Goal: Information Seeking & Learning: Get advice/opinions

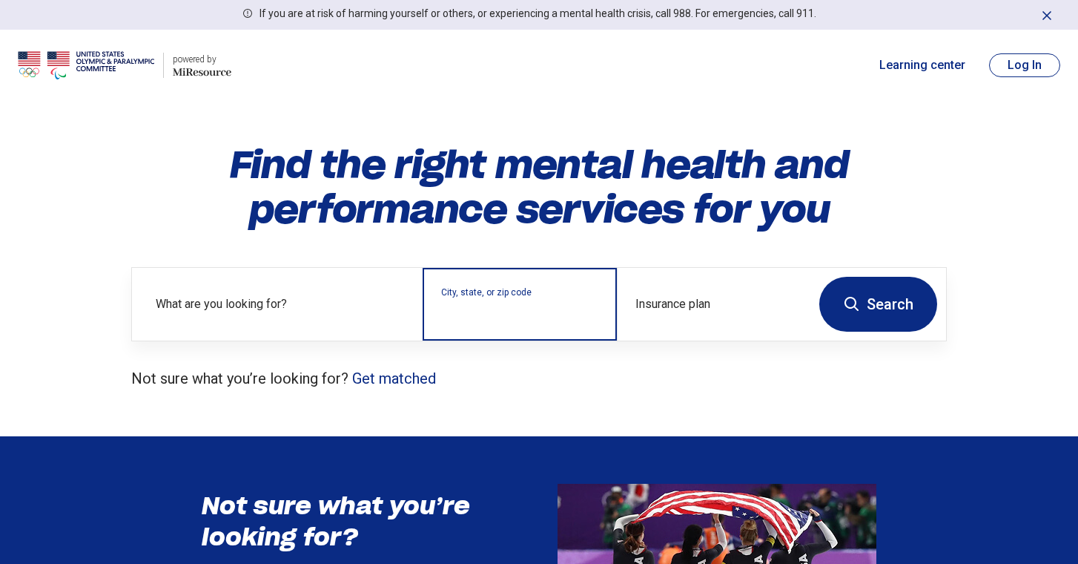
click at [488, 324] on div "City, state, or zip code" at bounding box center [520, 304] width 194 height 73
type input "*****"
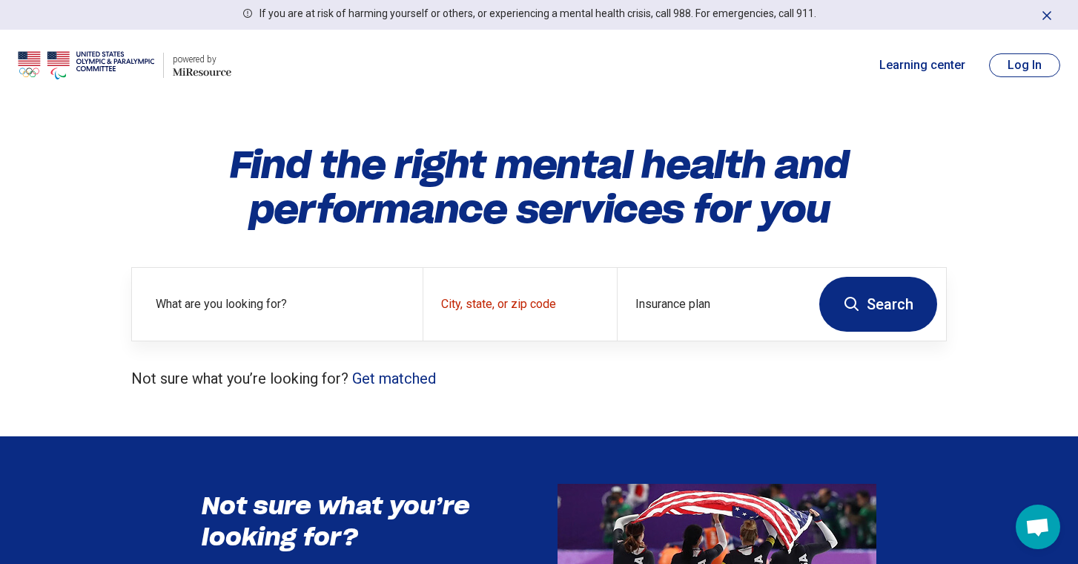
click at [865, 292] on button "Search" at bounding box center [878, 304] width 118 height 55
click at [329, 312] on label "What are you looking for?" at bounding box center [280, 304] width 249 height 18
click at [243, 296] on label "What are you looking for?" at bounding box center [280, 304] width 249 height 18
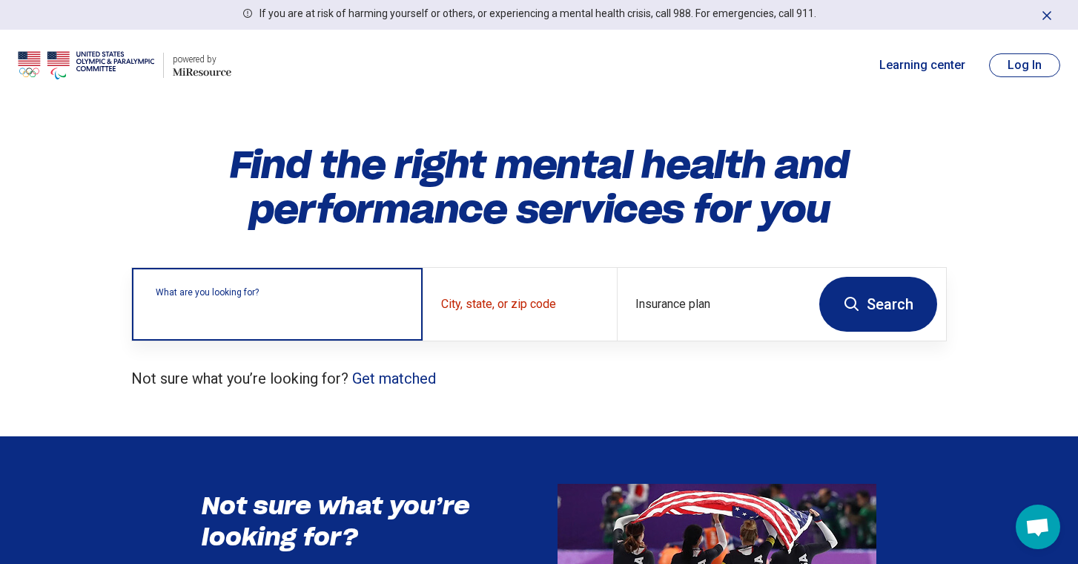
type input "*"
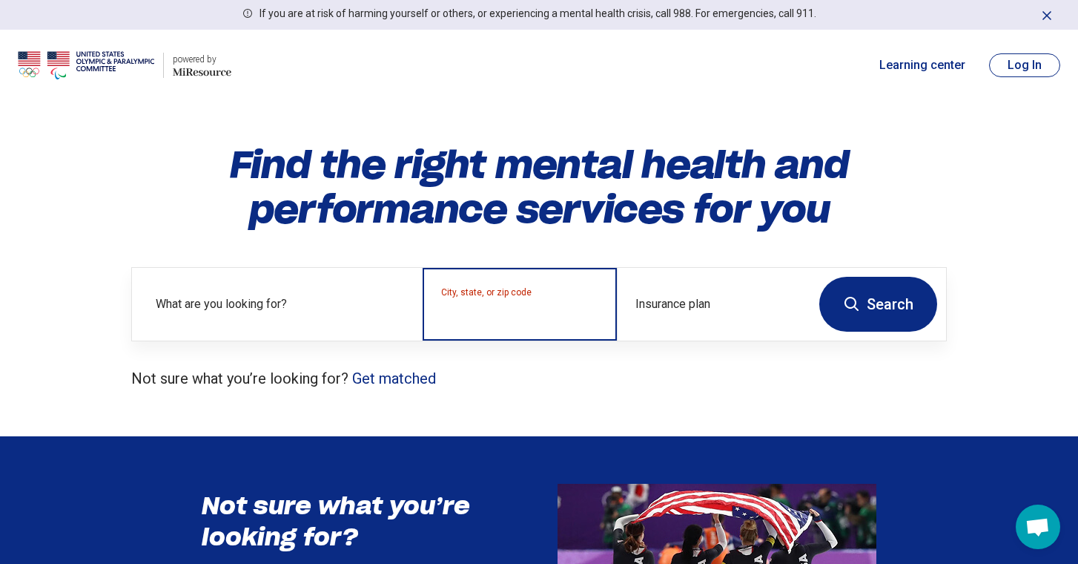
click at [485, 309] on input "City, state, or zip code" at bounding box center [519, 314] width 157 height 18
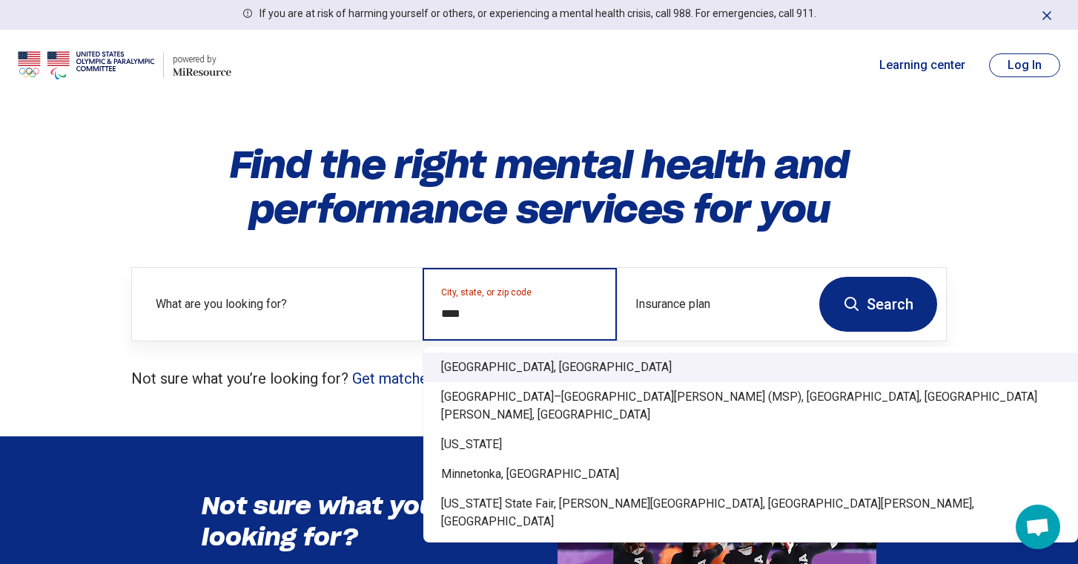
click at [555, 369] on div "Minneapolis, MN" at bounding box center [750, 367] width 655 height 30
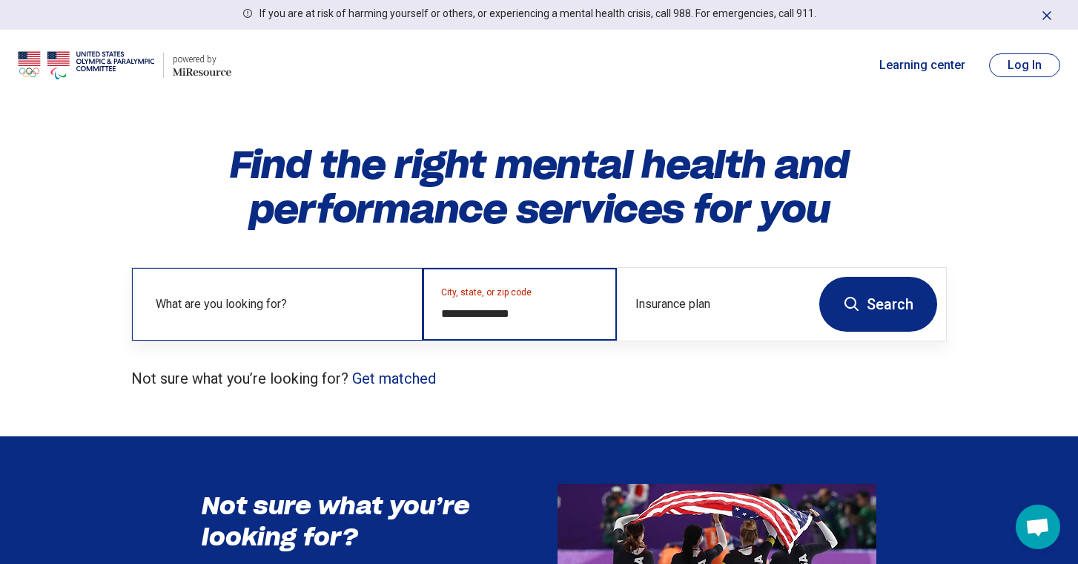
type input "**********"
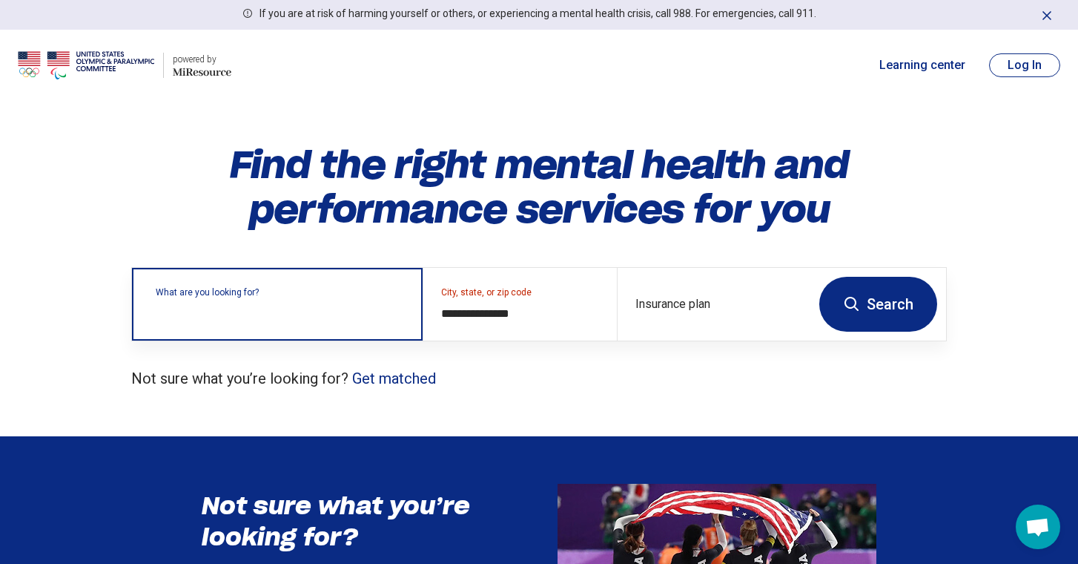
click at [313, 316] on input "text" at bounding box center [280, 312] width 249 height 18
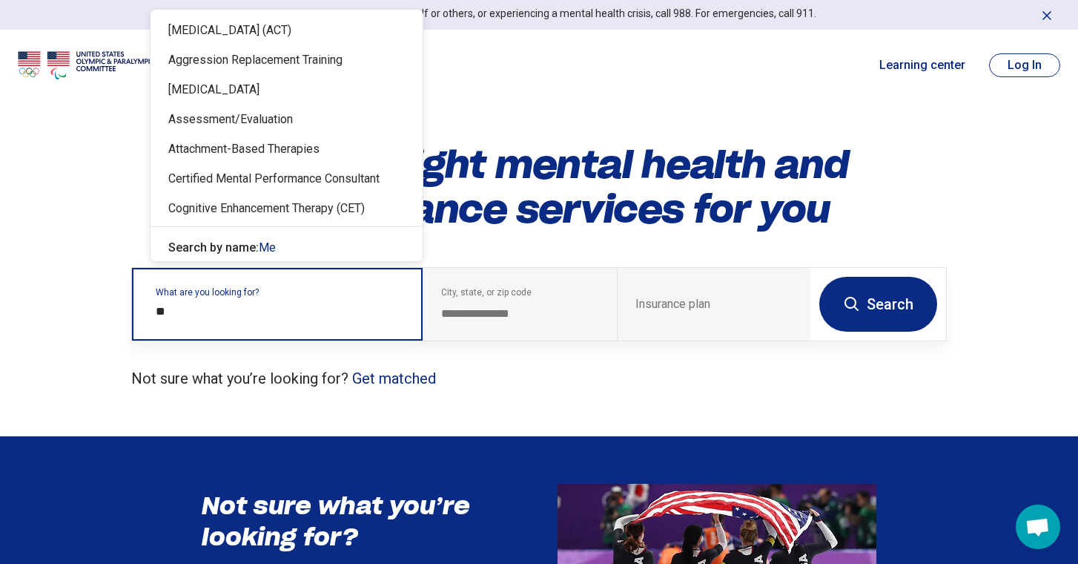
type input "*"
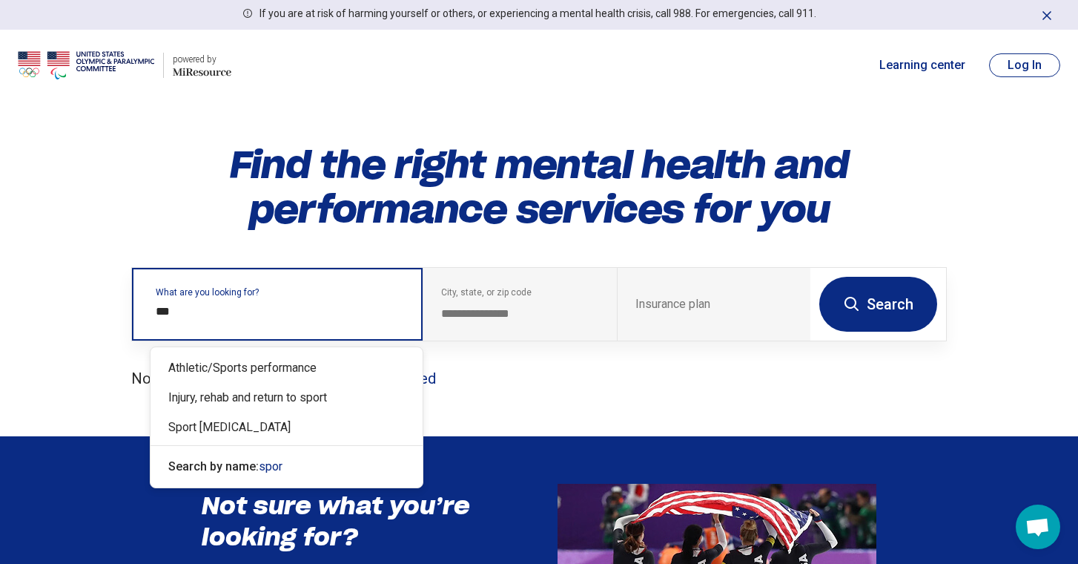
type input "****"
click at [326, 426] on div "Sport [MEDICAL_DATA]" at bounding box center [287, 427] width 272 height 30
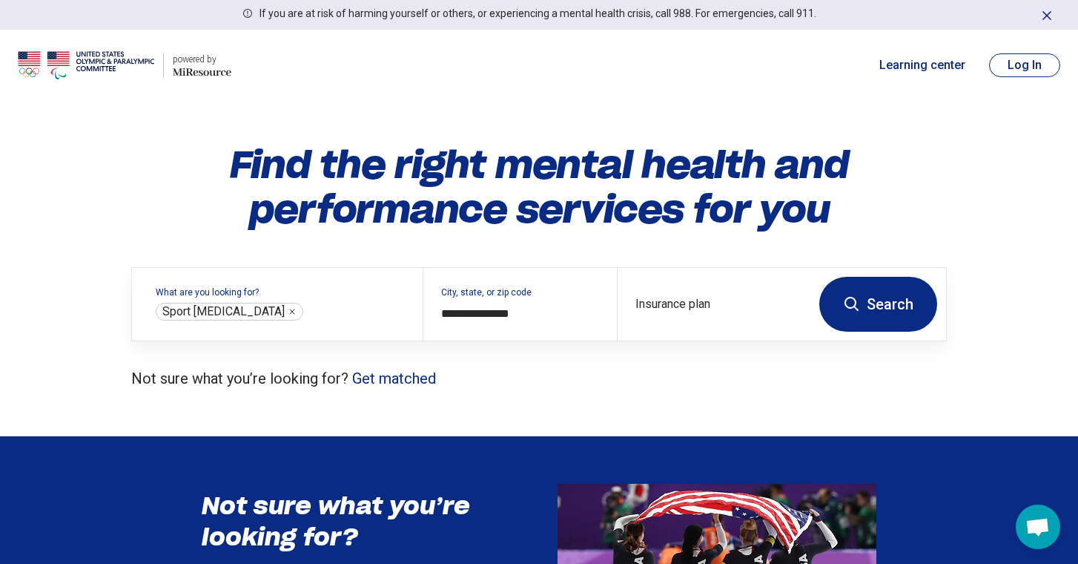
click at [875, 302] on button "Search" at bounding box center [878, 304] width 118 height 55
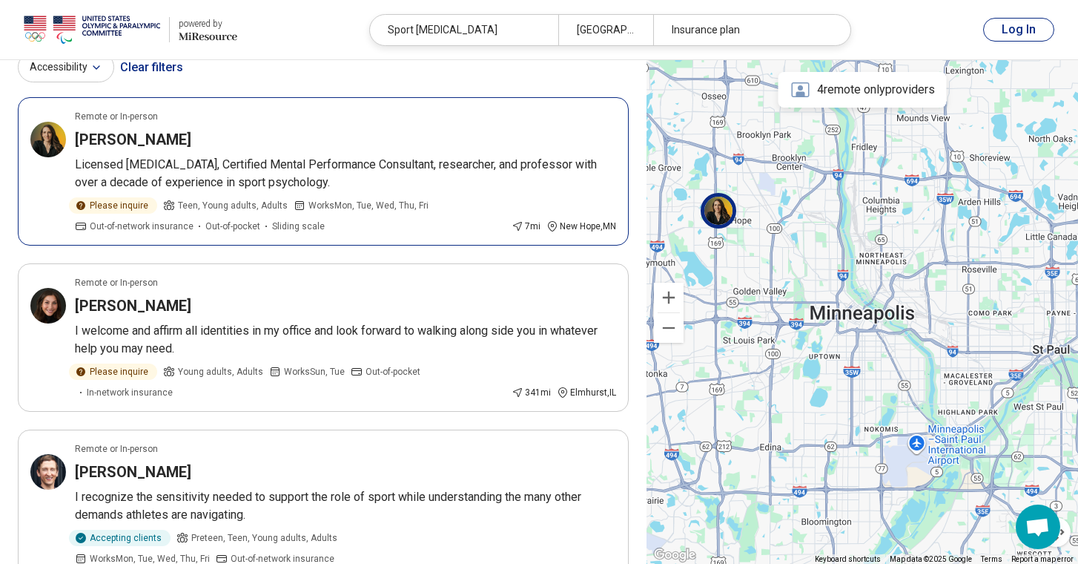
scroll to position [112, 0]
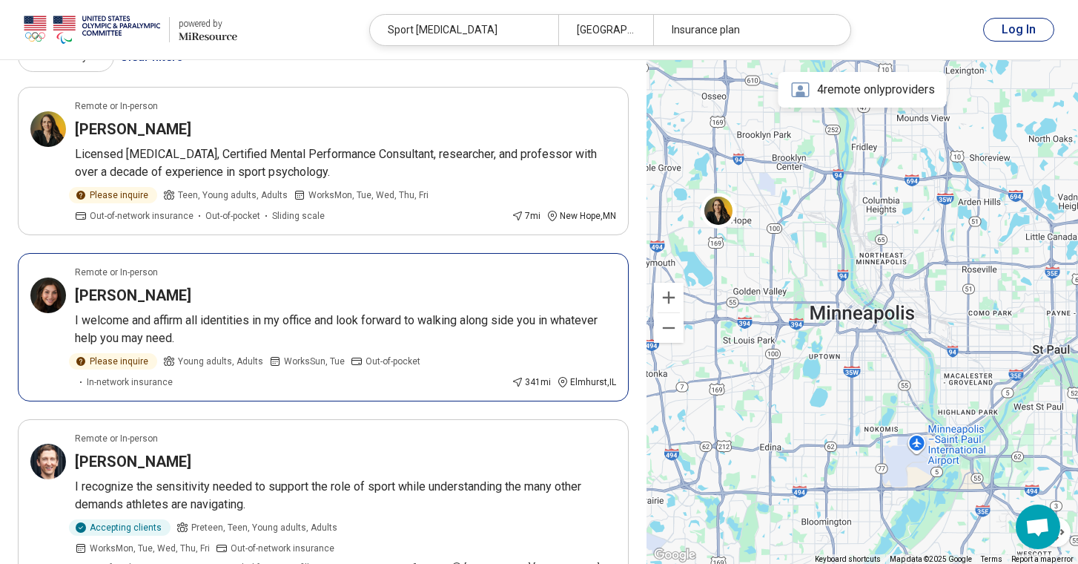
click at [47, 290] on img at bounding box center [48, 295] width 36 height 36
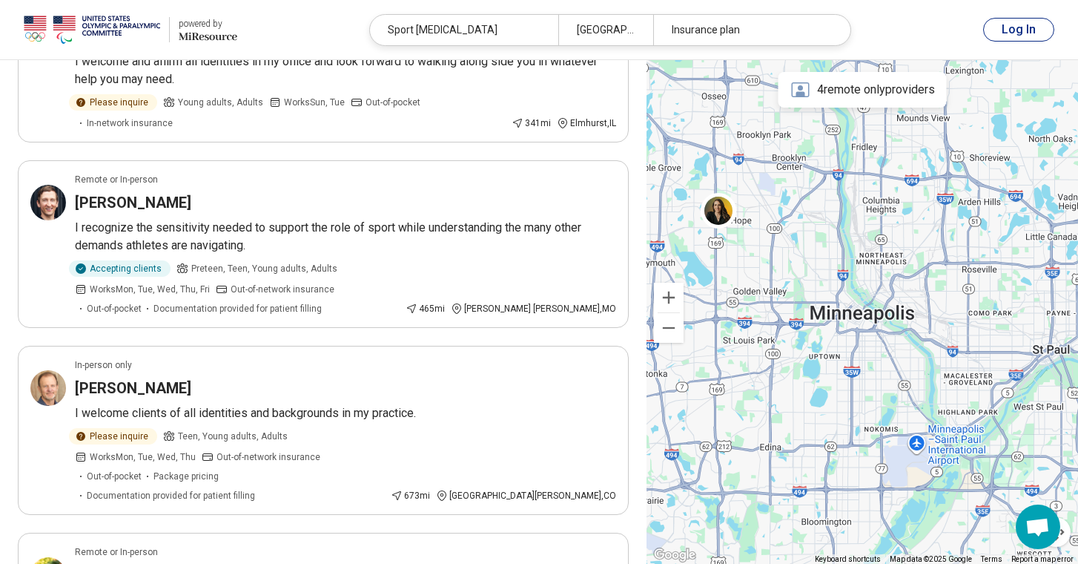
scroll to position [0, 0]
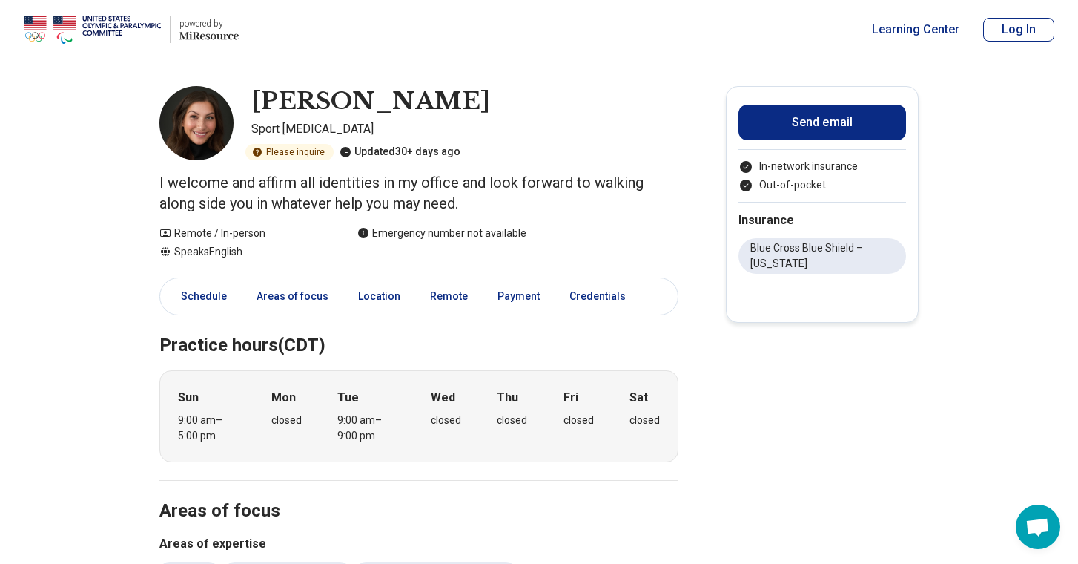
click at [203, 141] on img at bounding box center [196, 123] width 74 height 74
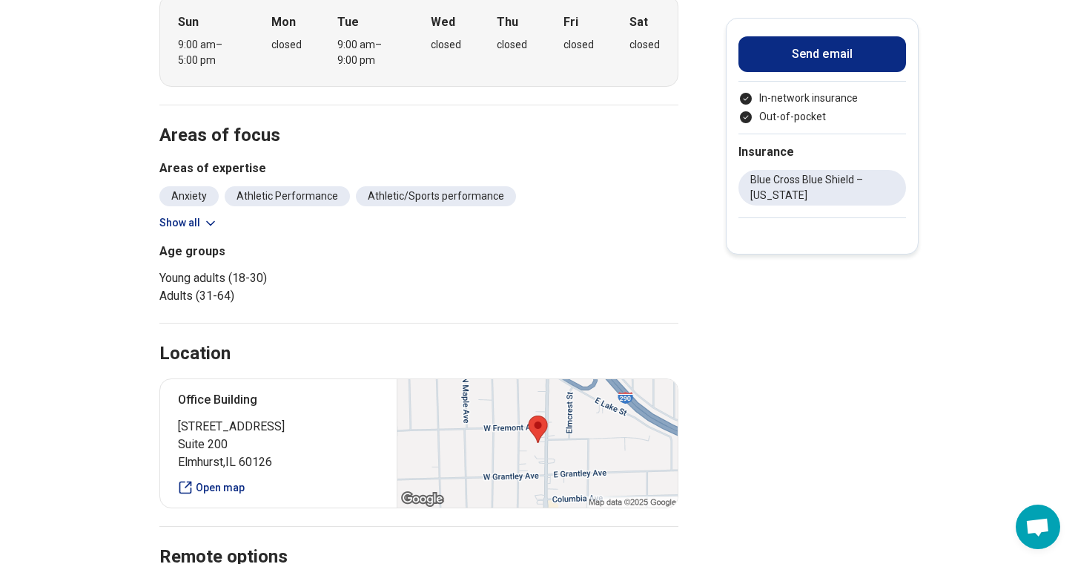
scroll to position [378, 0]
